Goal: Subscribe to service/newsletter

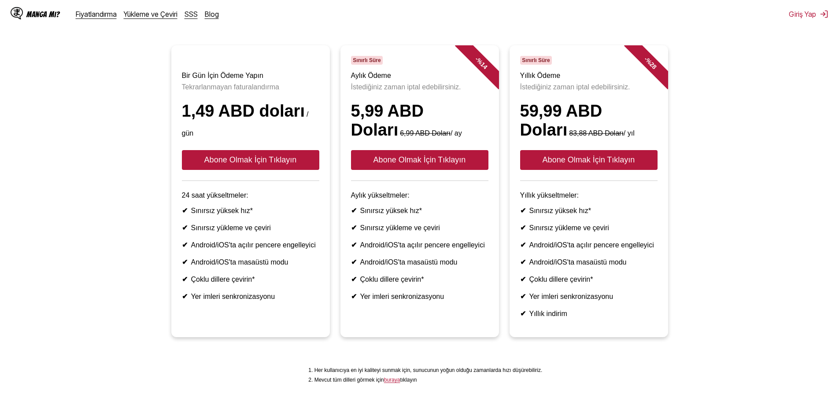
scroll to position [88, 0]
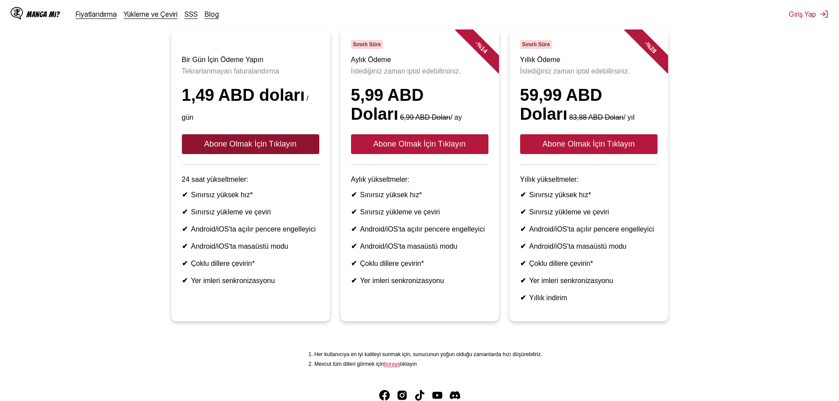
click at [283, 148] on font "Abone Olmak İçin Tıklayın" at bounding box center [250, 144] width 92 height 9
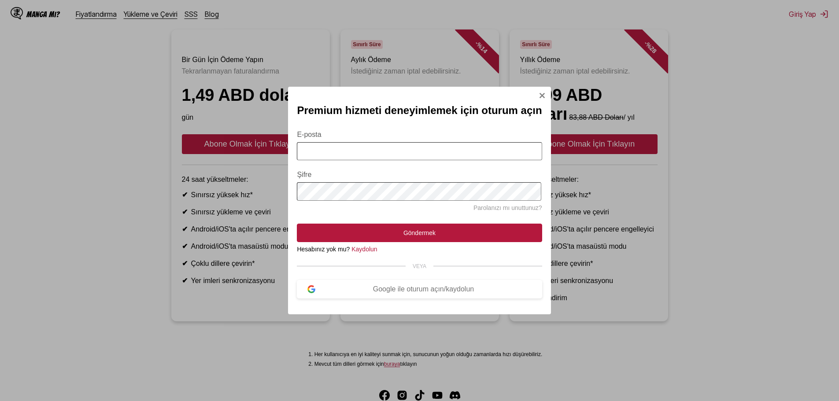
click at [368, 149] on input "E-posta" at bounding box center [419, 151] width 245 height 18
type input "**********"
click at [418, 293] on font "Google ile oturum açın/kaydolun" at bounding box center [423, 288] width 101 height 7
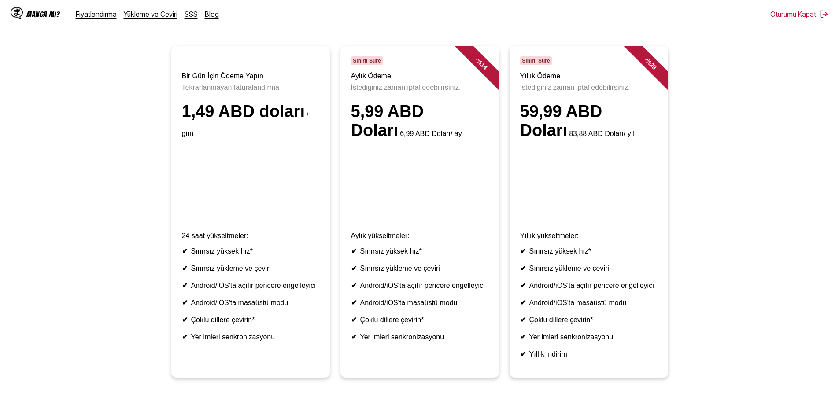
scroll to position [7, 0]
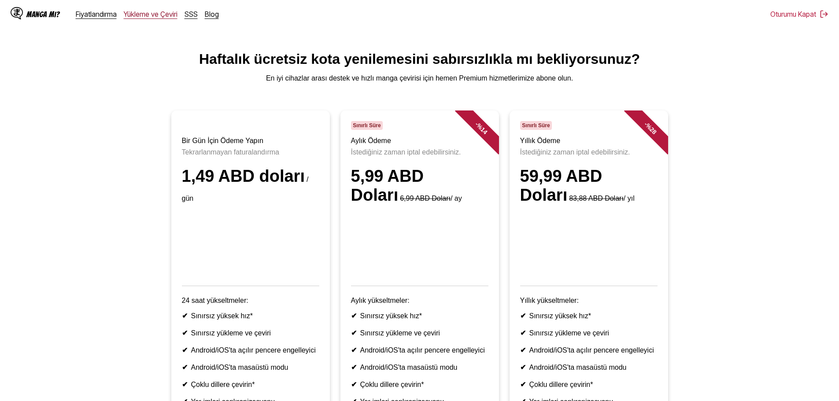
click at [155, 18] on font "Yükleme ve Çeviri" at bounding box center [151, 14] width 54 height 9
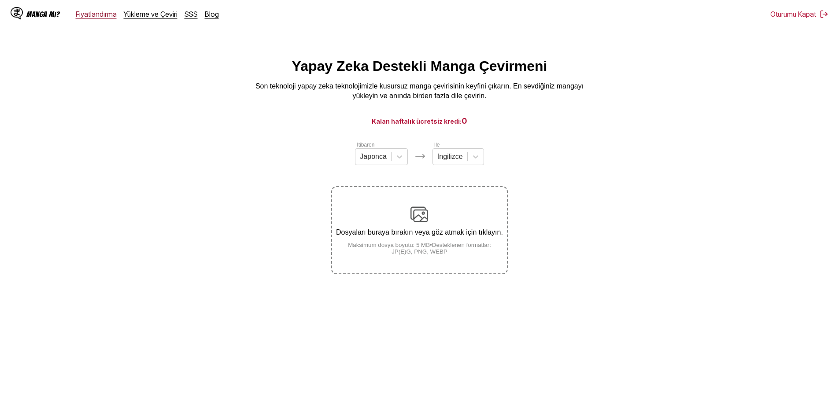
click at [96, 21] on div "Manga mı? Fiyatlandırma Yükleme ve Çeviri SSS Blog" at bounding box center [118, 14] width 215 height 28
click at [382, 159] on div at bounding box center [373, 157] width 27 height 10
click at [380, 162] on div at bounding box center [373, 157] width 27 height 10
click at [450, 158] on div at bounding box center [450, 157] width 26 height 10
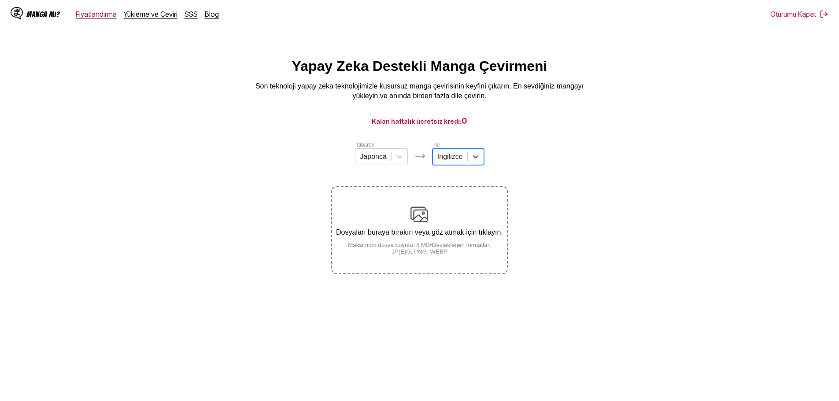
click at [82, 11] on font "Fiyatlandırma" at bounding box center [96, 14] width 41 height 9
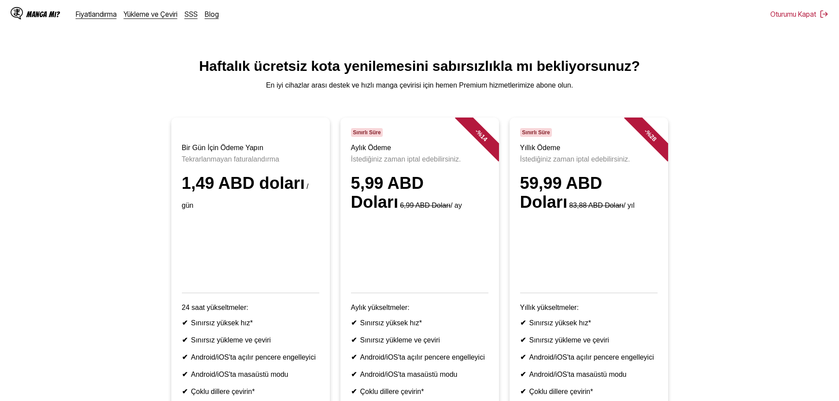
click at [370, 136] on font "Sınırlı Süre" at bounding box center [367, 132] width 28 height 6
click at [371, 136] on font "Sınırlı Süre" at bounding box center [367, 132] width 28 height 6
click at [426, 163] on font "İstediğiniz zaman iptal edebilirsiniz." at bounding box center [406, 158] width 110 height 7
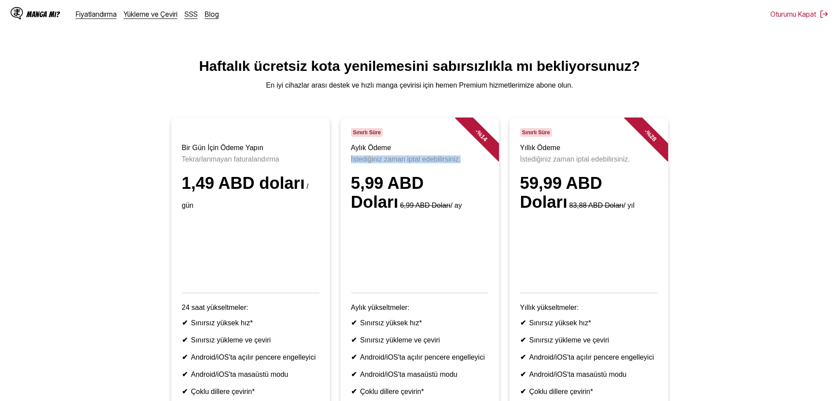
click at [426, 163] on font "İstediğiniz zaman iptal edebilirsiniz." at bounding box center [406, 158] width 110 height 7
drag, startPoint x: 428, startPoint y: 129, endPoint x: 435, endPoint y: 129, distance: 7.5
click at [428, 129] on article "- % 14 Sınırlı Süre Aylık Ödeme İstediğiniz zaman iptal edebilirsiniz. 5,99 ABD…" at bounding box center [419, 284] width 158 height 332
